Goal: Transaction & Acquisition: Obtain resource

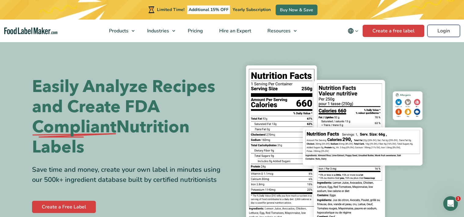
click at [436, 31] on link "Login" at bounding box center [443, 31] width 33 height 12
drag, startPoint x: 452, startPoint y: 32, endPoint x: 448, endPoint y: 33, distance: 3.5
click at [452, 32] on link "Login" at bounding box center [443, 31] width 33 height 12
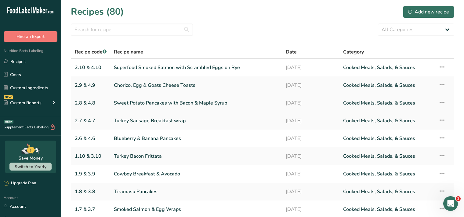
click at [249, 105] on link "Sweet Potato Pancakes with Bacon & Maple Syrup" at bounding box center [196, 102] width 164 height 13
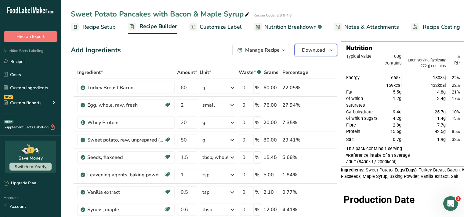
click at [315, 49] on span "Download" at bounding box center [313, 49] width 23 height 7
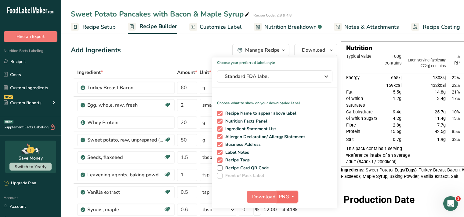
click at [290, 197] on icon "button" at bounding box center [292, 196] width 5 height 8
click at [291, 195] on icon "button" at bounding box center [292, 196] width 5 height 8
click at [291, 197] on icon "button" at bounding box center [292, 196] width 5 height 8
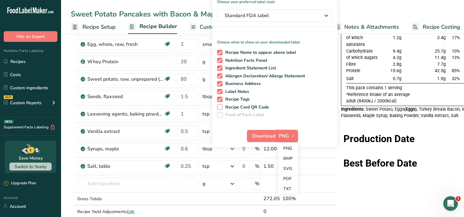
scroll to position [63, 0]
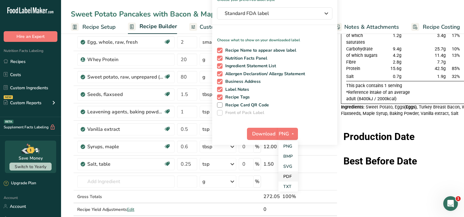
click at [288, 175] on link "PDF" at bounding box center [288, 176] width 20 height 10
click at [262, 133] on span "Download" at bounding box center [263, 133] width 23 height 7
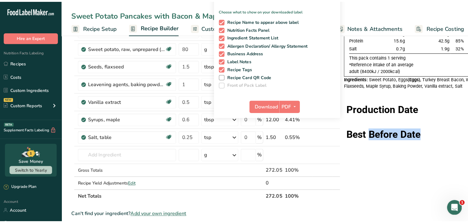
scroll to position [95, 0]
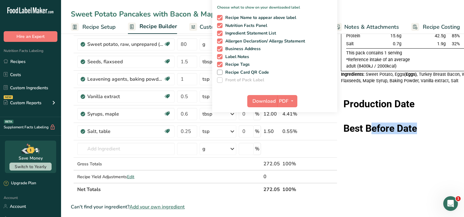
drag, startPoint x: 461, startPoint y: 214, endPoint x: 392, endPoint y: 206, distance: 69.7
click at [369, 213] on div "Nutrition Typical value 100g contains Each serving (typically 272g) contains % …" at bounding box center [417, 173] width 153 height 455
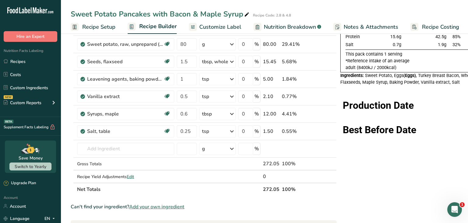
drag, startPoint x: 224, startPoint y: 28, endPoint x: 222, endPoint y: 32, distance: 4.5
click at [225, 28] on span "Customize Label" at bounding box center [220, 27] width 42 height 8
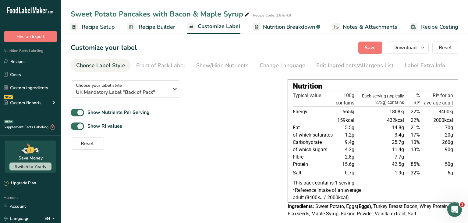
click at [17, 54] on div "Nutrition Facts Labeling Recipes Costs Custom Ingredients NEW Custom Reports Me…" at bounding box center [30, 79] width 61 height 75
click at [32, 54] on div "Nutrition Facts Labeling Recipes Costs Custom Ingredients NEW Custom Reports Me…" at bounding box center [30, 79] width 61 height 75
click at [101, 29] on span "Recipe Setup" at bounding box center [98, 27] width 33 height 8
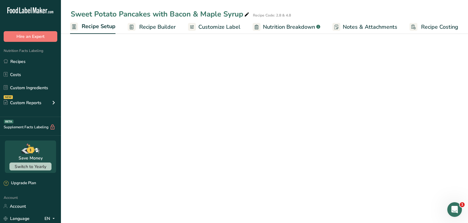
scroll to position [0, 0]
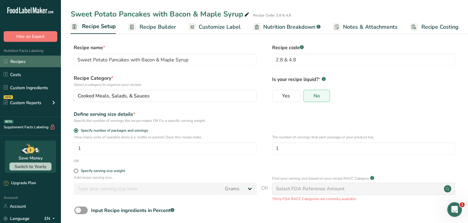
click at [28, 63] on link "Recipes" at bounding box center [30, 62] width 61 height 12
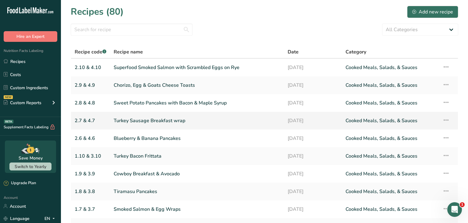
drag, startPoint x: 139, startPoint y: 122, endPoint x: 135, endPoint y: 125, distance: 4.9
click at [140, 122] on link "Turkey Sausage Breakfast wrap" at bounding box center [197, 120] width 167 height 13
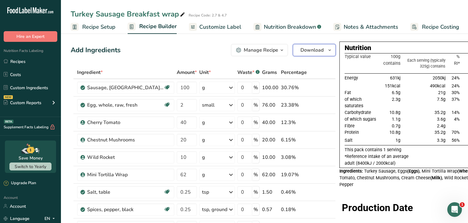
click at [328, 53] on icon "button" at bounding box center [330, 50] width 5 height 8
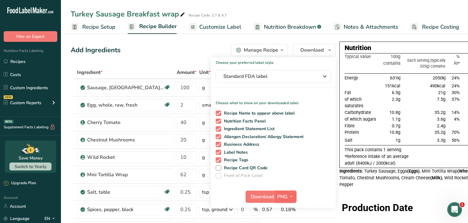
click at [278, 196] on span "PNG" at bounding box center [283, 196] width 10 height 7
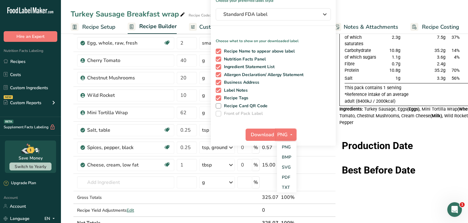
scroll to position [60, 0]
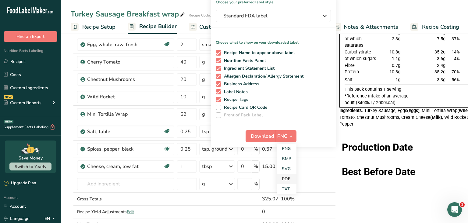
click at [277, 181] on link "PDF" at bounding box center [287, 179] width 20 height 10
click at [246, 140] on button "Download" at bounding box center [261, 136] width 30 height 12
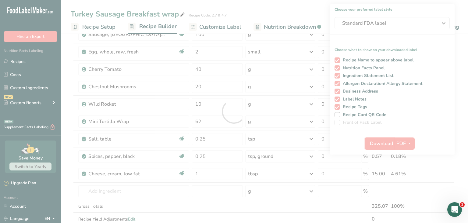
scroll to position [0, 0]
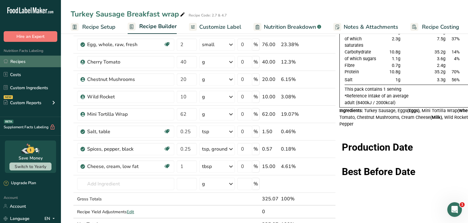
drag, startPoint x: 33, startPoint y: 56, endPoint x: 29, endPoint y: 65, distance: 10.0
click at [33, 56] on link "Recipes" at bounding box center [30, 62] width 61 height 12
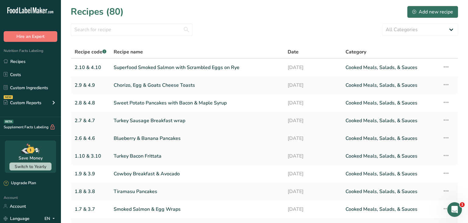
click at [145, 138] on link "Blueberry & Banana Pancakes" at bounding box center [197, 138] width 167 height 13
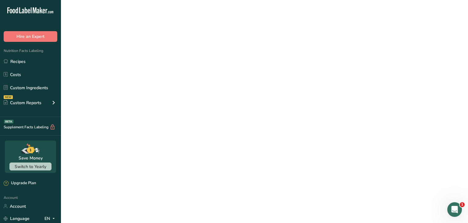
click at [144, 138] on link "Blueberry & Banana Pancakes" at bounding box center [197, 138] width 167 height 13
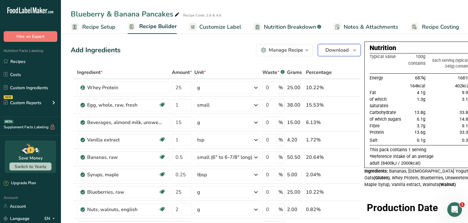
click at [332, 52] on span "Download" at bounding box center [337, 49] width 23 height 7
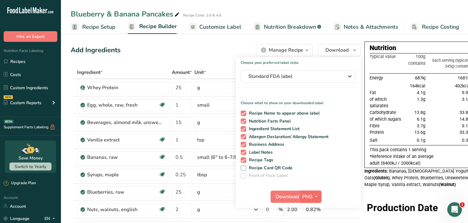
click at [314, 194] on icon "button" at bounding box center [316, 196] width 5 height 8
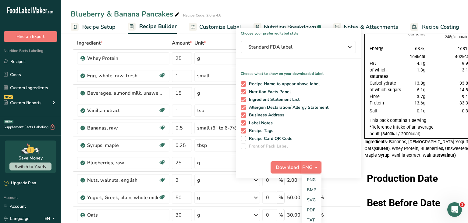
scroll to position [34, 0]
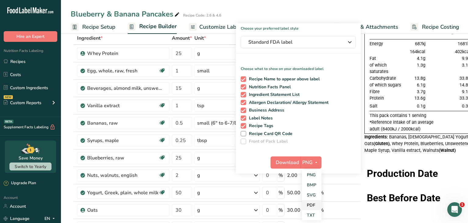
click at [313, 206] on link "PDF" at bounding box center [312, 205] width 20 height 10
click at [286, 157] on button "Download" at bounding box center [286, 162] width 30 height 12
